Goal: Task Accomplishment & Management: Manage account settings

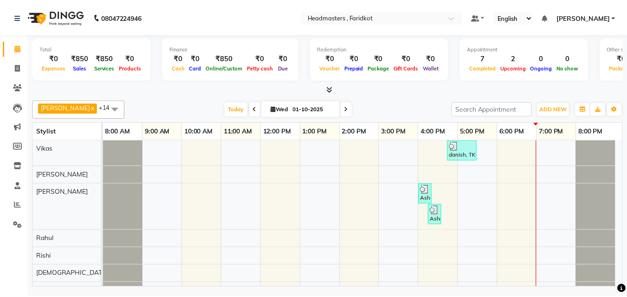
scroll to position [173, 0]
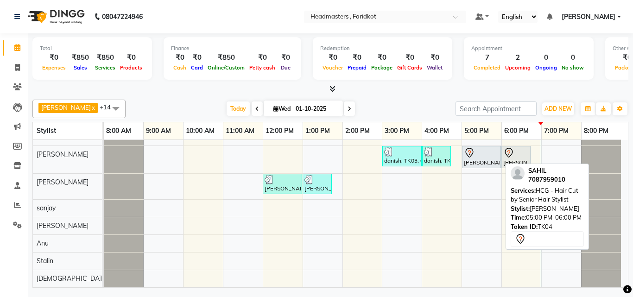
click at [473, 163] on div "[PERSON_NAME], TK04, 05:00 PM-06:00 PM, HCG - Hair Cut by Senior Hair Stylist" at bounding box center [481, 156] width 37 height 19
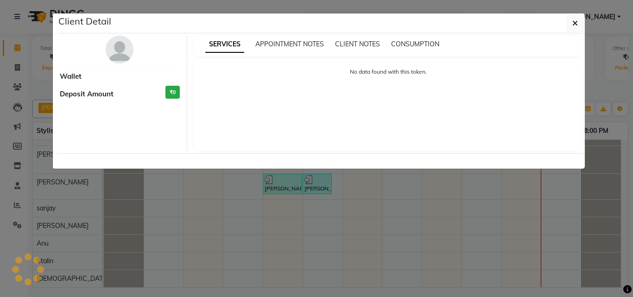
select select "7"
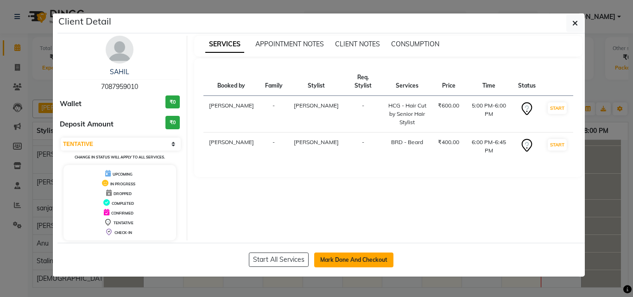
drag, startPoint x: 360, startPoint y: 259, endPoint x: 365, endPoint y: 252, distance: 8.4
click at [360, 259] on button "Mark Done And Checkout" at bounding box center [353, 260] width 79 height 15
select select "service"
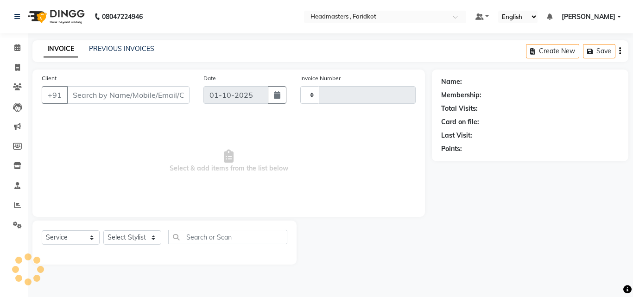
type input "1355"
select select "7919"
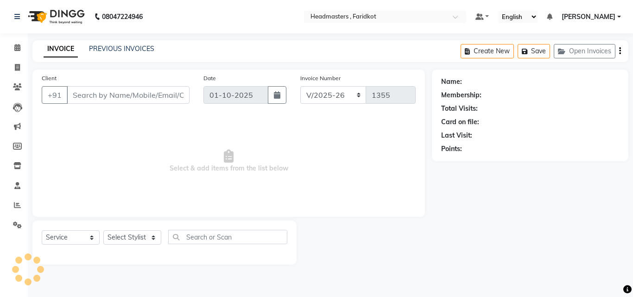
type input "7087959010"
select select "76902"
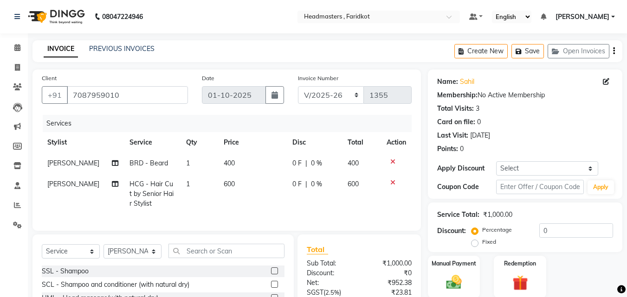
click at [537, 211] on div "Service Total: ₹1,000.00" at bounding box center [525, 215] width 176 height 10
click at [539, 232] on input "0" at bounding box center [576, 231] width 74 height 14
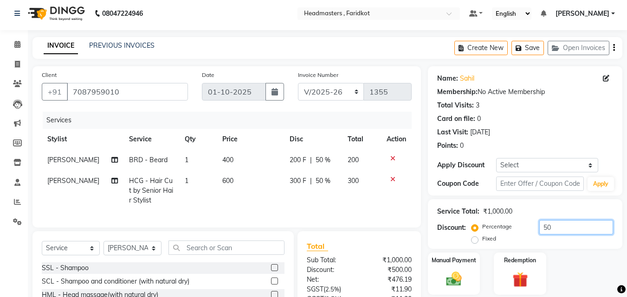
scroll to position [95, 0]
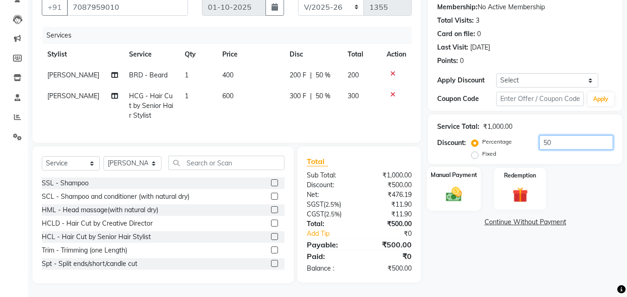
type input "50"
click at [455, 185] on img at bounding box center [454, 194] width 26 height 19
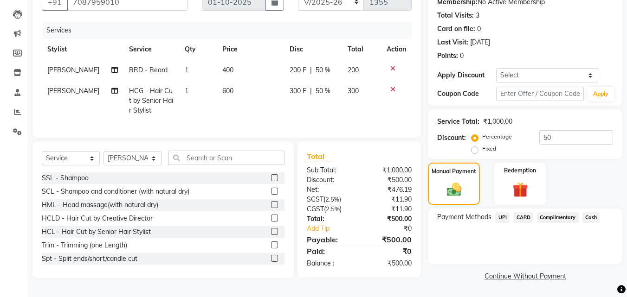
click at [598, 214] on span "Cash" at bounding box center [591, 217] width 18 height 11
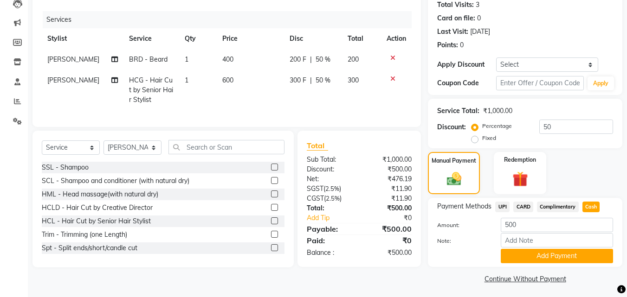
scroll to position [107, 0]
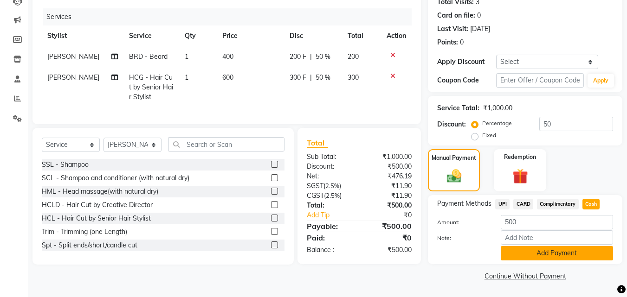
click at [540, 252] on button "Add Payment" at bounding box center [556, 253] width 112 height 14
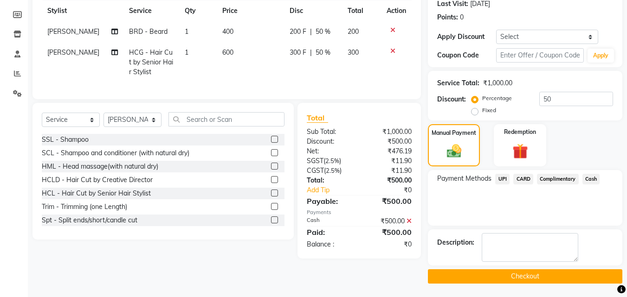
scroll to position [132, 0]
click at [485, 275] on button "Checkout" at bounding box center [525, 276] width 194 height 14
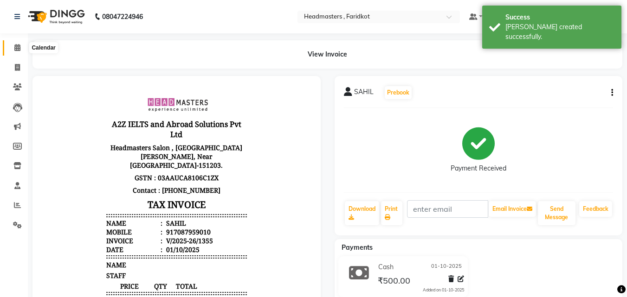
click at [17, 49] on icon at bounding box center [17, 47] width 6 height 7
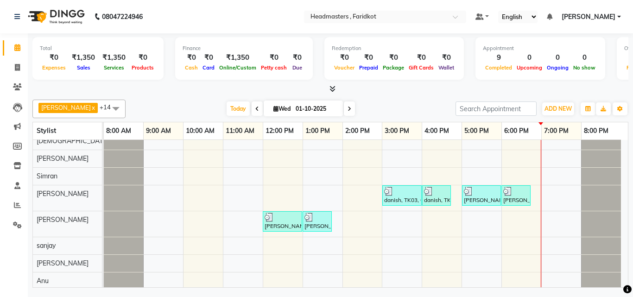
scroll to position [171, 0]
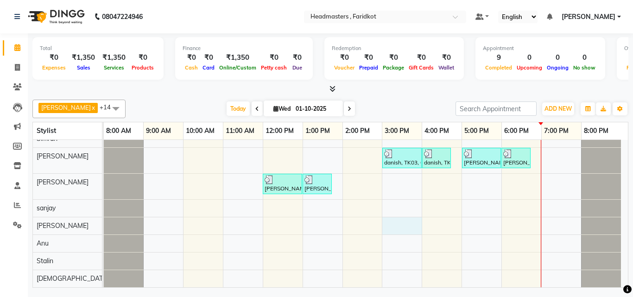
click at [406, 224] on div "danish, TK03, 04:45 PM-05:30 PM, BRD - [PERSON_NAME] Ashdeep Kaur, TK02, 04:00 …" at bounding box center [366, 128] width 524 height 318
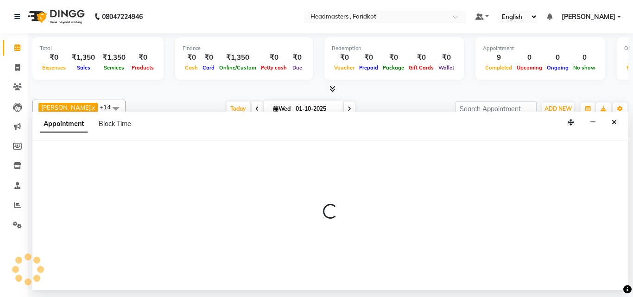
select select "84505"
select select "tentative"
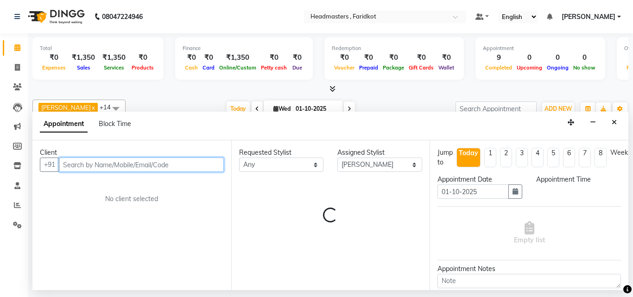
select select "900"
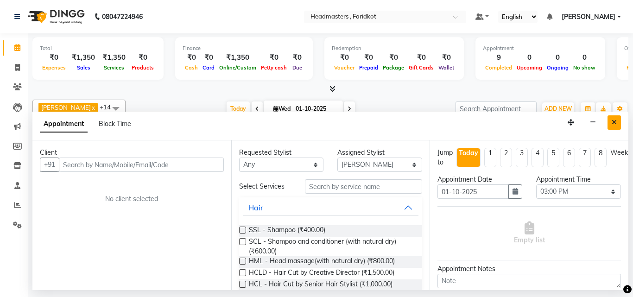
click at [616, 122] on icon "Close" at bounding box center [614, 122] width 5 height 6
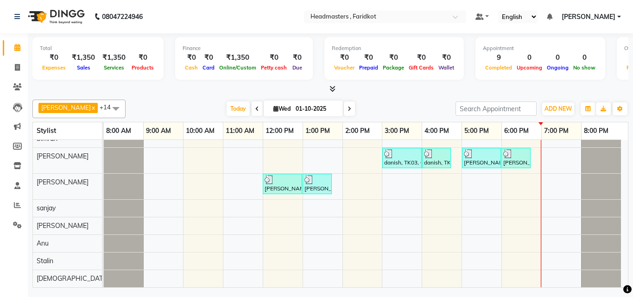
click at [397, 205] on div "danish, TK03, 04:45 PM-05:30 PM, BRD - [PERSON_NAME] Ashdeep Kaur, TK02, 04:00 …" at bounding box center [366, 128] width 524 height 318
select select "84198"
select select "tentative"
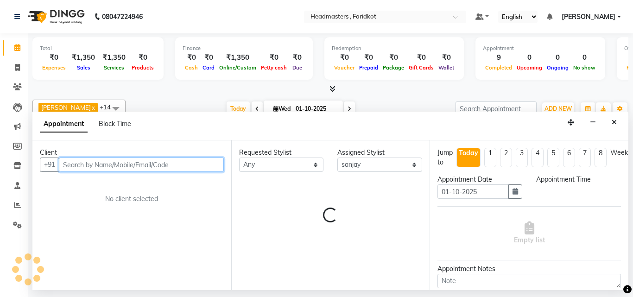
select select "900"
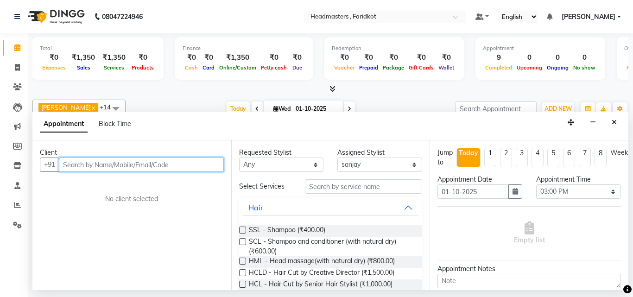
click at [196, 168] on input "text" at bounding box center [141, 165] width 165 height 14
type input "7"
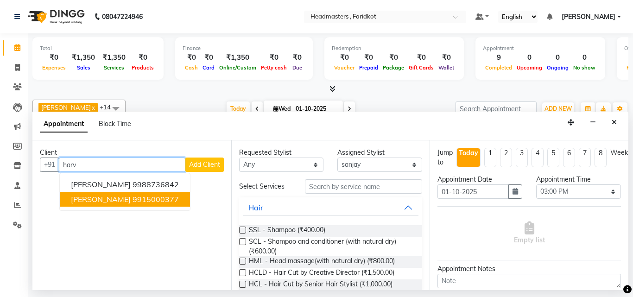
click at [141, 195] on ngb-highlight "9915000377" at bounding box center [156, 199] width 46 height 9
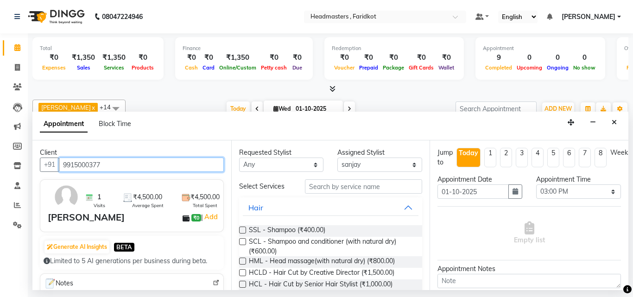
type input "9915000377"
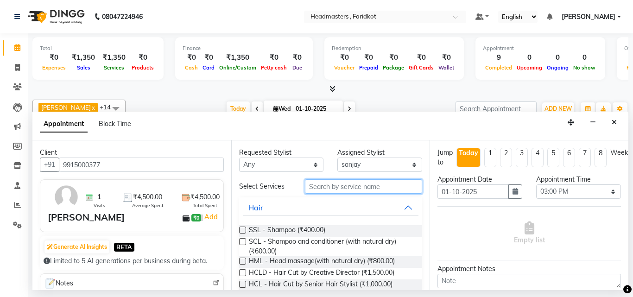
click at [326, 187] on input "text" at bounding box center [364, 186] width 118 height 14
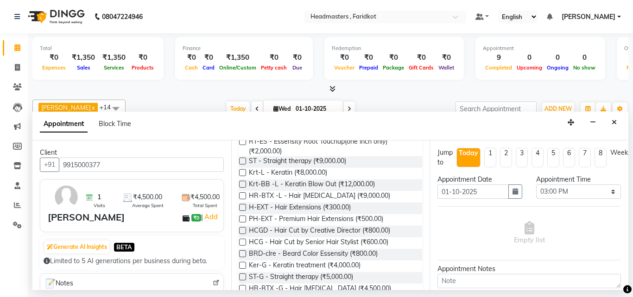
scroll to position [0, 0]
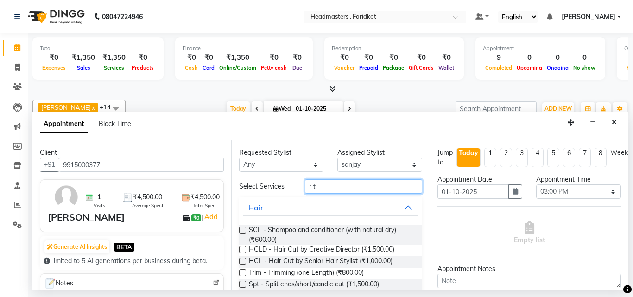
click at [335, 191] on input "r t" at bounding box center [364, 186] width 118 height 14
type input "r"
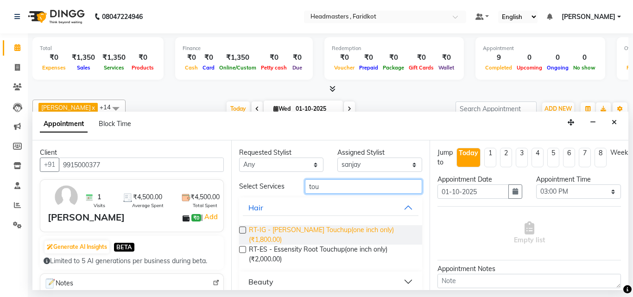
type input "tou"
click at [296, 234] on span "RT-IG - [PERSON_NAME] Touchup(one inch only) (₹1,800.00)" at bounding box center [332, 234] width 166 height 19
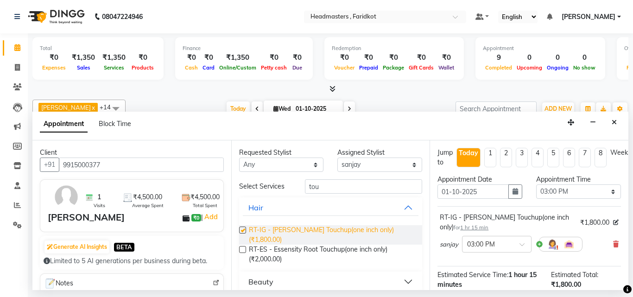
checkbox input "false"
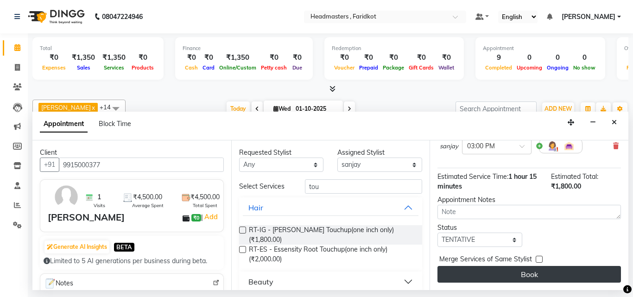
click at [495, 269] on button "Book" at bounding box center [530, 274] width 184 height 17
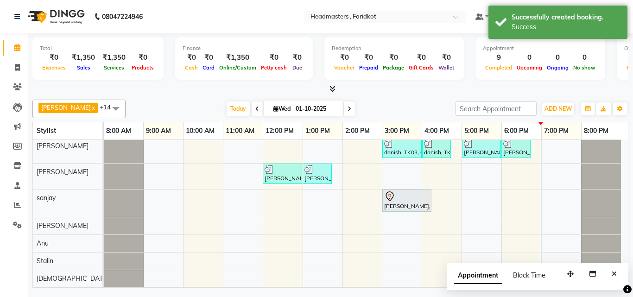
scroll to position [0, 0]
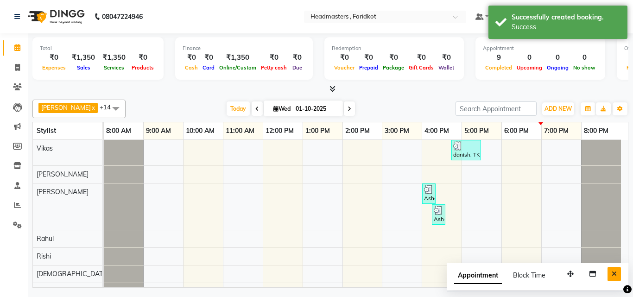
click at [615, 273] on icon "Close" at bounding box center [614, 274] width 5 height 6
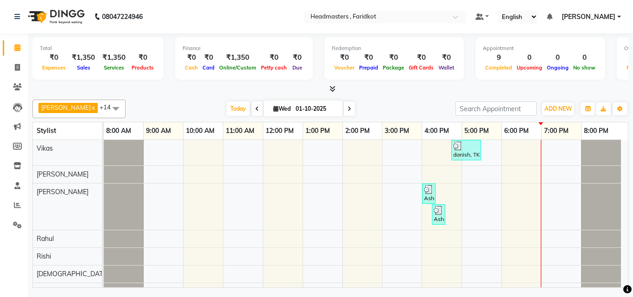
scroll to position [181, 0]
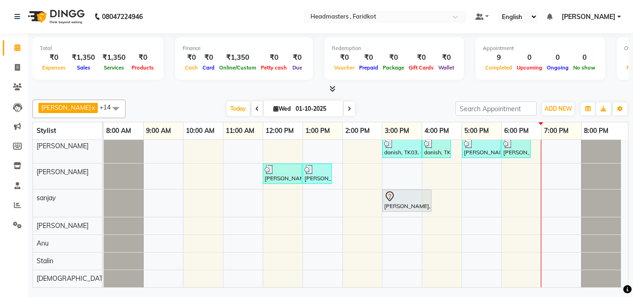
click at [468, 173] on div "danish, TK03, 04:45 PM-05:30 PM, BRD - [PERSON_NAME] Ashdeep Kaur, TK02, 04:00 …" at bounding box center [366, 123] width 524 height 328
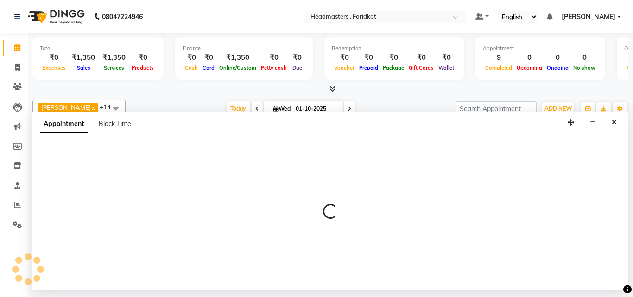
select select "76903"
select select "tentative"
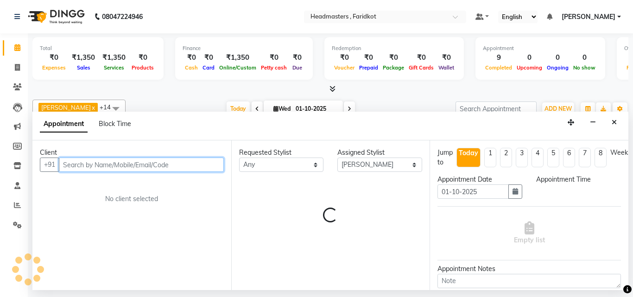
select select "1020"
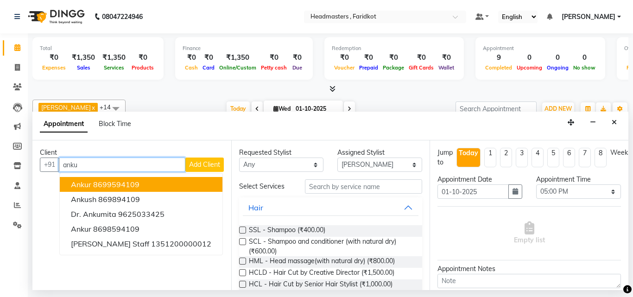
click at [115, 183] on ngb-highlight "8699594109" at bounding box center [116, 184] width 46 height 9
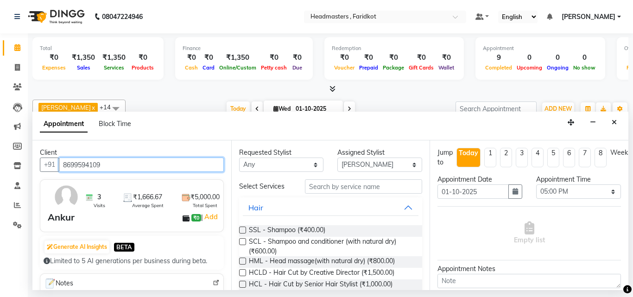
type input "8699594109"
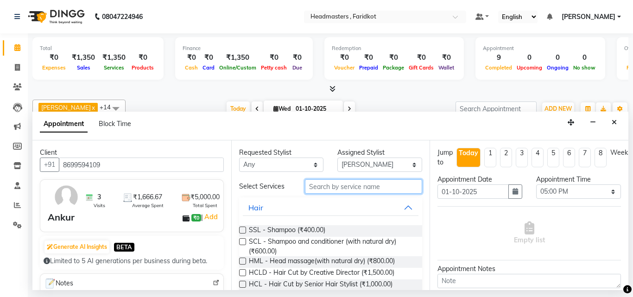
click at [323, 185] on input "text" at bounding box center [364, 186] width 118 height 14
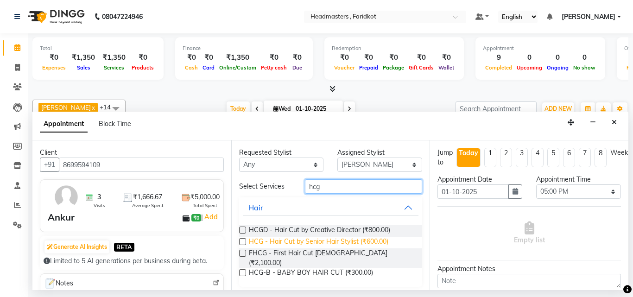
type input "hcg"
click at [343, 240] on span "HCG - Hair Cut by Senior Hair Stylist (₹600.00)" at bounding box center [319, 243] width 140 height 12
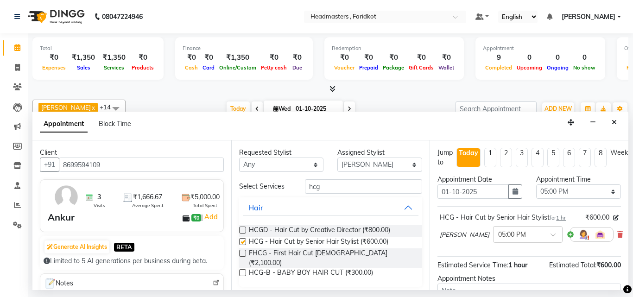
checkbox input "false"
click at [334, 187] on input "hcg" at bounding box center [364, 186] width 118 height 14
type input "h"
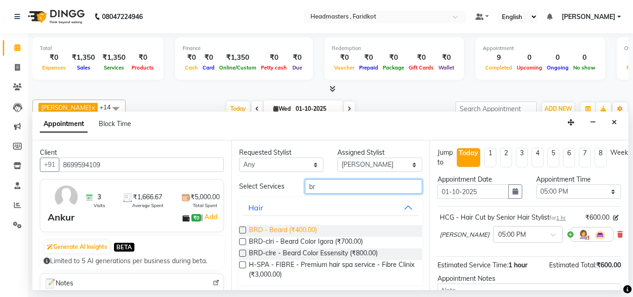
type input "br"
click at [288, 227] on span "BRD - Beard (₹400.00)" at bounding box center [283, 231] width 68 height 12
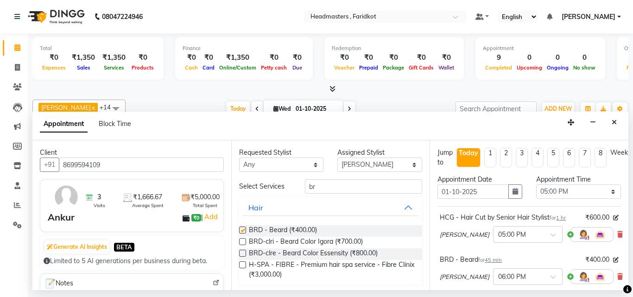
checkbox input "false"
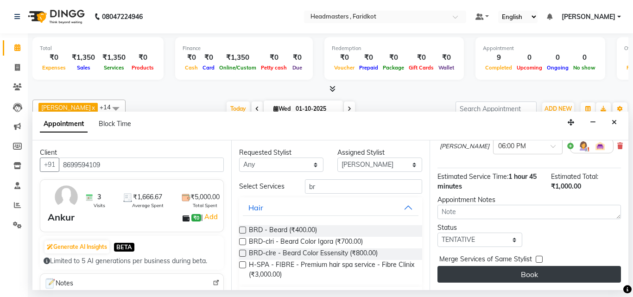
click at [509, 266] on button "Book" at bounding box center [530, 274] width 184 height 17
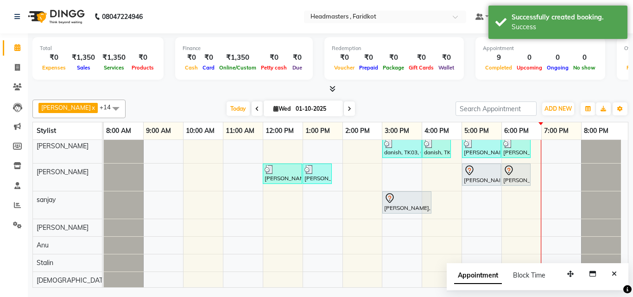
scroll to position [183, 0]
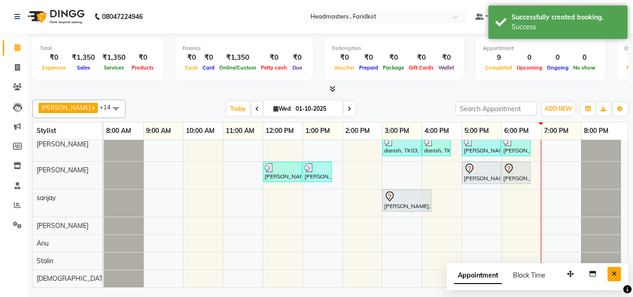
click at [617, 270] on button "Close" at bounding box center [614, 274] width 13 height 14
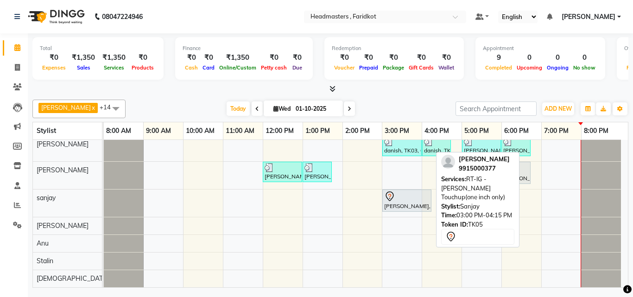
click at [397, 205] on div "[PERSON_NAME], TK05, 03:00 PM-04:15 PM, RT-IG - [PERSON_NAME] Touchup(one inch …" at bounding box center [407, 200] width 47 height 19
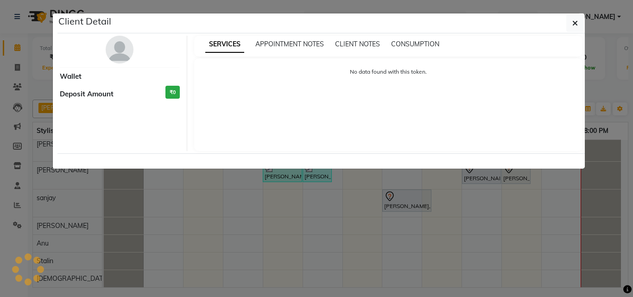
select select "7"
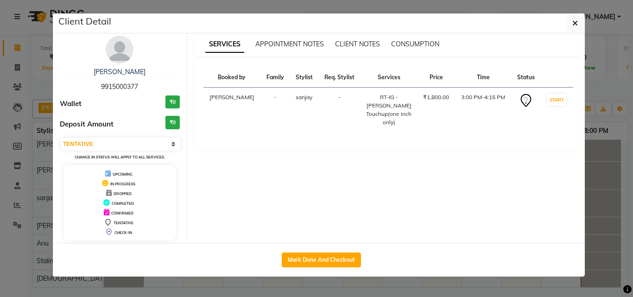
click at [327, 274] on div "Mark Done And Checkout" at bounding box center [322, 260] width 528 height 34
click at [327, 261] on button "Mark Done And Checkout" at bounding box center [321, 260] width 79 height 15
select select "service"
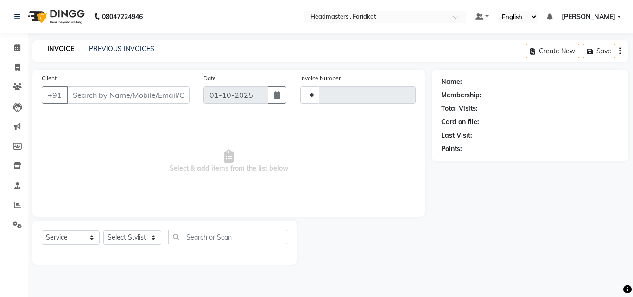
type input "1356"
select select "7919"
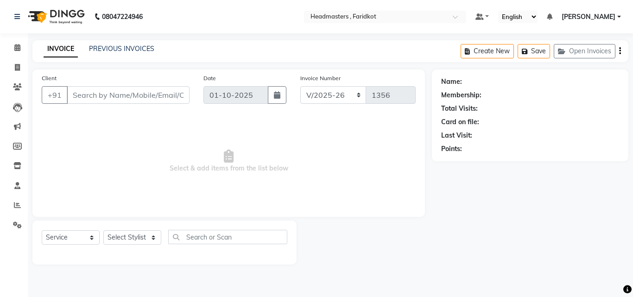
type input "9915000377"
select select "84198"
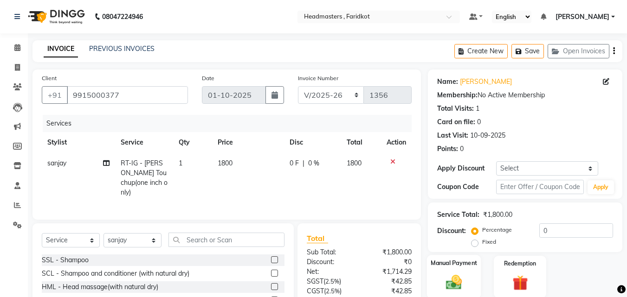
click at [454, 282] on img at bounding box center [454, 282] width 26 height 19
click at [539, 232] on input "0" at bounding box center [576, 231] width 74 height 14
click at [482, 239] on label "Fixed" at bounding box center [489, 242] width 14 height 8
click at [478, 239] on input "Fixed" at bounding box center [476, 242] width 6 height 6
radio input "true"
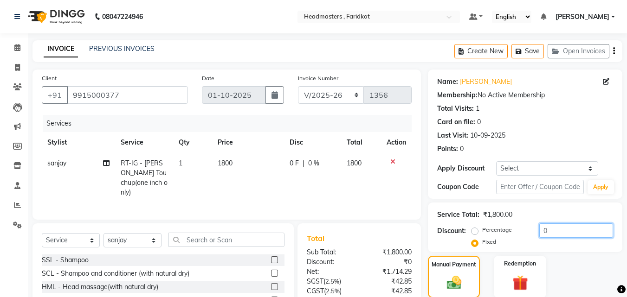
click at [541, 229] on input "0" at bounding box center [576, 231] width 74 height 14
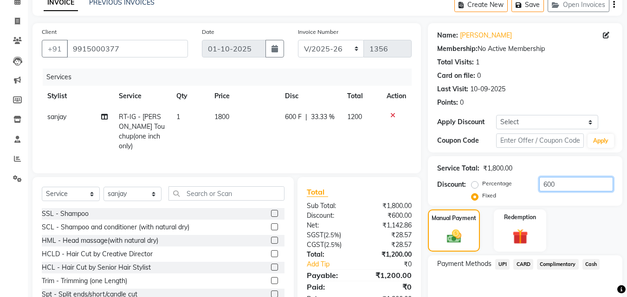
scroll to position [93, 0]
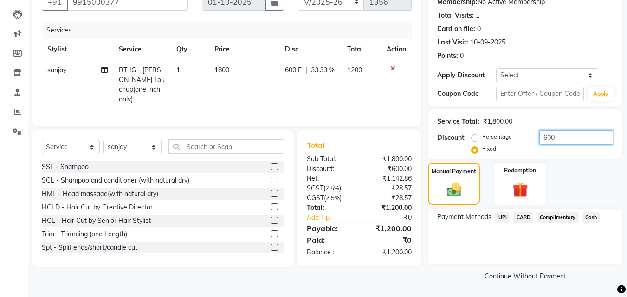
type input "600"
click at [519, 216] on span "CARD" at bounding box center [523, 217] width 20 height 11
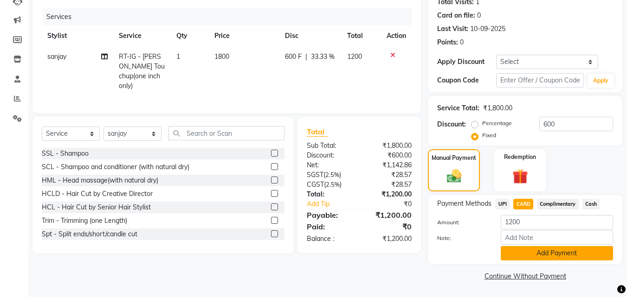
click at [537, 260] on button "Add Payment" at bounding box center [556, 253] width 112 height 14
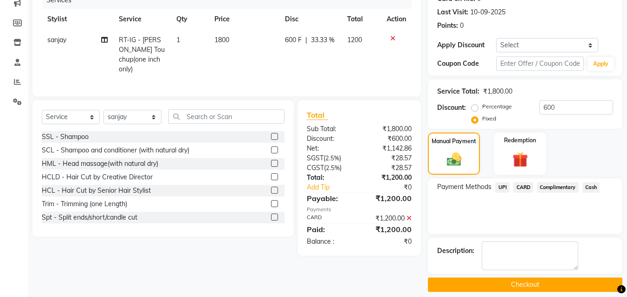
scroll to position [132, 0]
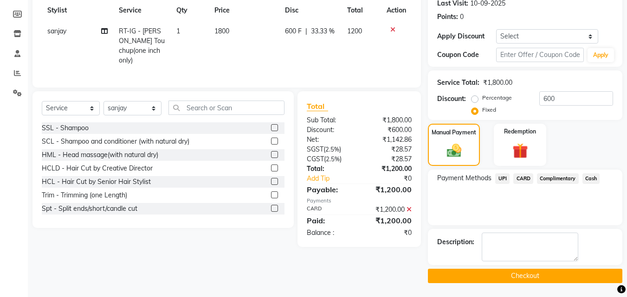
click at [532, 273] on button "Checkout" at bounding box center [525, 276] width 194 height 14
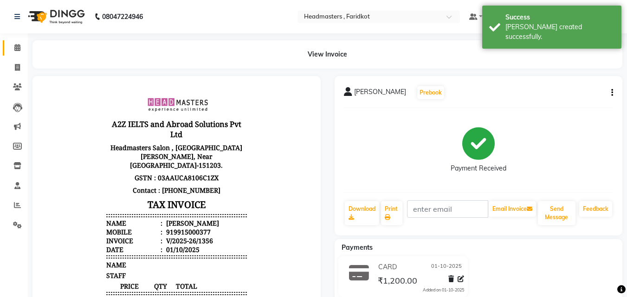
click at [13, 42] on link "Calendar" at bounding box center [14, 47] width 22 height 15
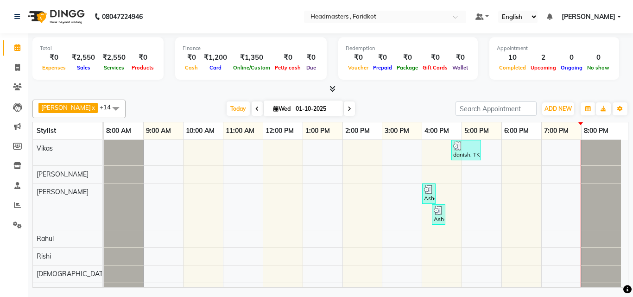
scroll to position [40, 0]
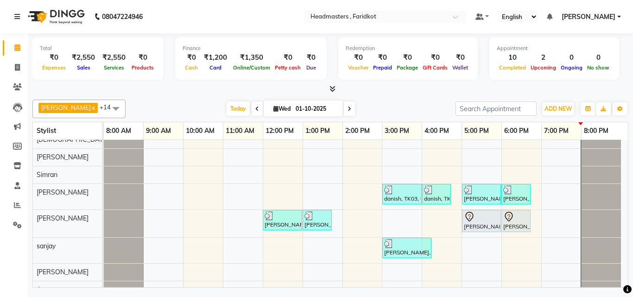
drag, startPoint x: 1, startPoint y: 115, endPoint x: 17, endPoint y: 117, distance: 15.4
click at [13, 117] on ul "Calendar Invoice Clients Leads Marketing Members Inventory Staff Reports Settin…" at bounding box center [14, 139] width 28 height 202
drag, startPoint x: 0, startPoint y: 198, endPoint x: 210, endPoint y: -40, distance: 318.1
click at [210, 0] on html "08047224946 Select Location × Headmasters , Faridkot Default Panel My Panel Eng…" at bounding box center [316, 148] width 633 height 297
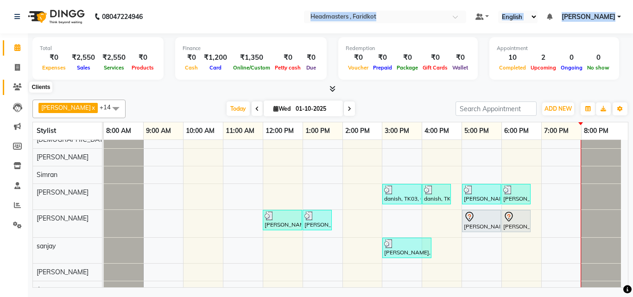
click at [15, 90] on icon at bounding box center [17, 86] width 9 height 7
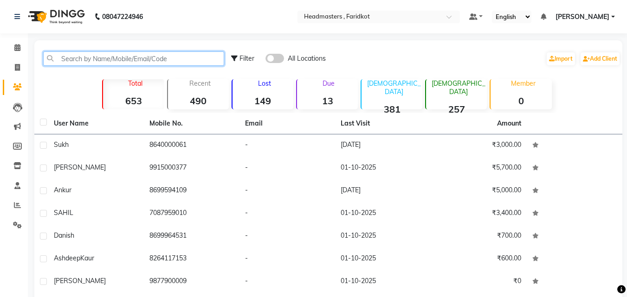
click at [97, 55] on input "text" at bounding box center [133, 58] width 181 height 14
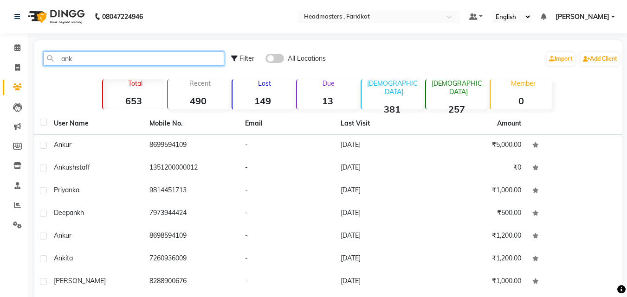
click at [97, 55] on input "ank" at bounding box center [133, 58] width 181 height 14
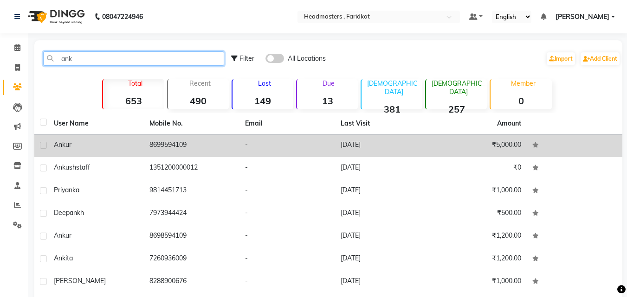
type input "ank"
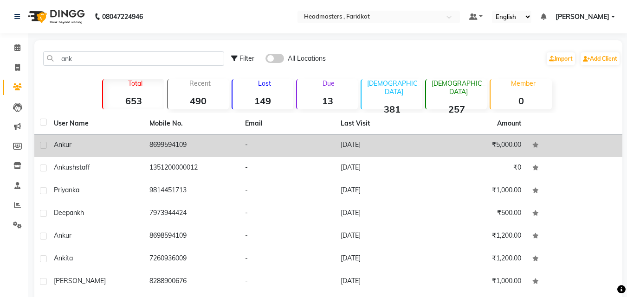
click at [226, 153] on td "8699594109" at bounding box center [192, 145] width 96 height 23
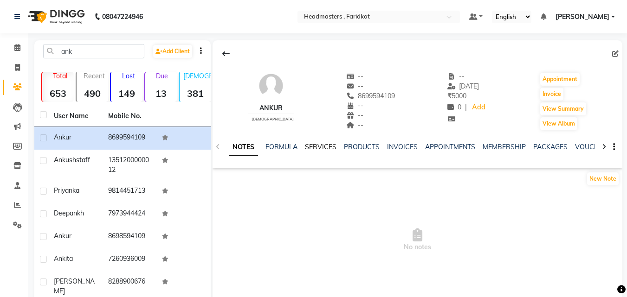
click at [312, 145] on link "SERVICES" at bounding box center [321, 147] width 32 height 8
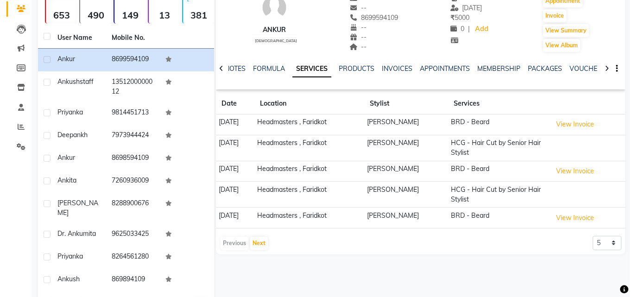
scroll to position [93, 0]
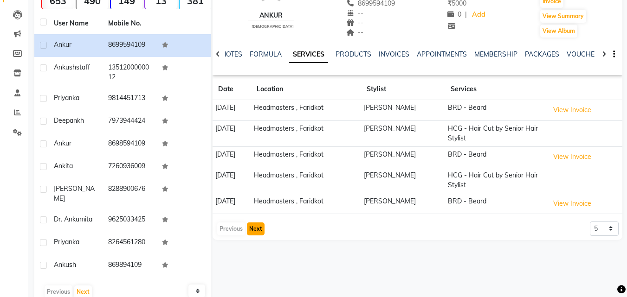
click at [261, 231] on button "Next" at bounding box center [256, 229] width 18 height 13
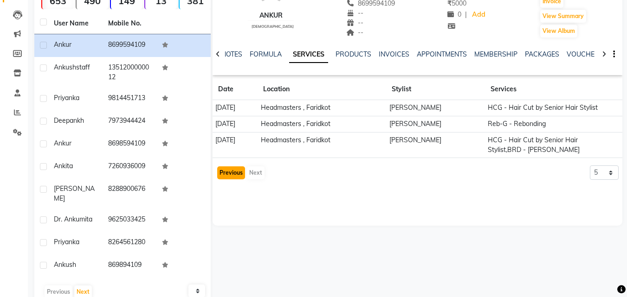
click at [225, 179] on button "Previous" at bounding box center [231, 172] width 28 height 13
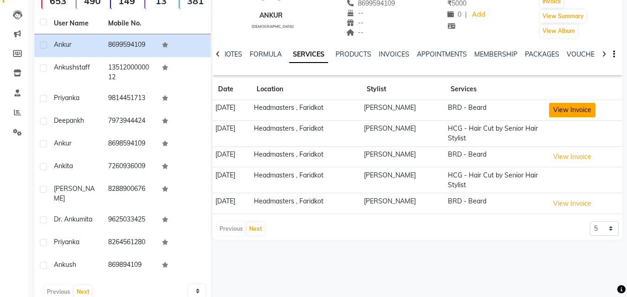
click at [583, 112] on button "View Invoice" at bounding box center [572, 110] width 46 height 14
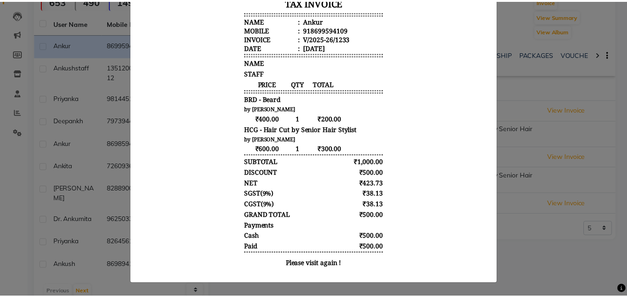
scroll to position [0, 0]
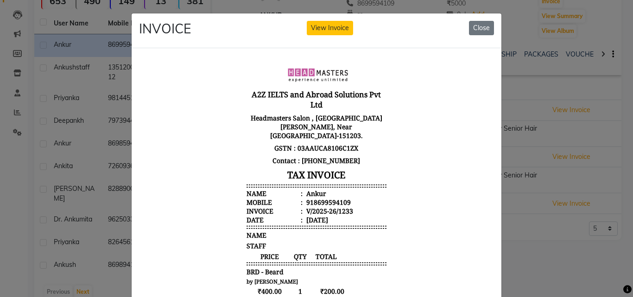
drag, startPoint x: 478, startPoint y: 28, endPoint x: 477, endPoint y: 34, distance: 5.7
click at [478, 31] on button "Close" at bounding box center [481, 28] width 25 height 14
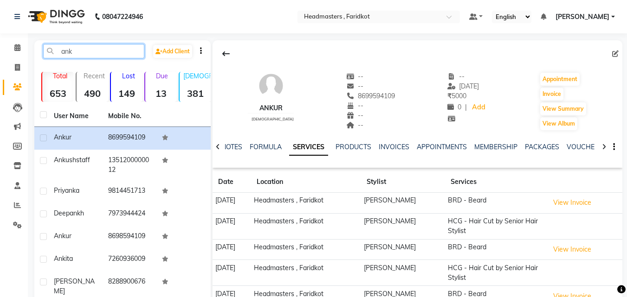
click at [88, 54] on input "ank" at bounding box center [93, 51] width 101 height 14
click at [19, 47] on icon at bounding box center [17, 47] width 6 height 7
